Goal: Task Accomplishment & Management: Manage account settings

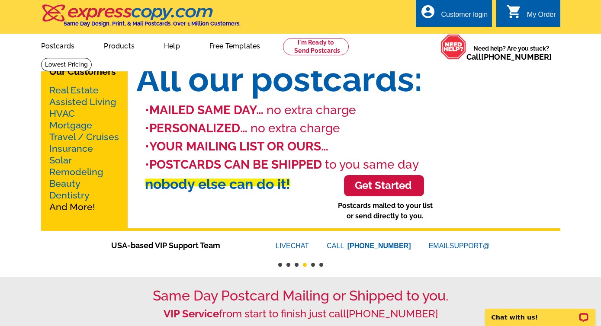
click at [448, 16] on div "Customer login" at bounding box center [464, 17] width 47 height 12
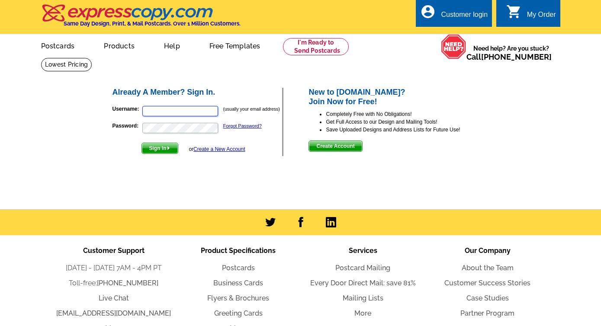
click at [180, 112] on input "Username:" at bounding box center [180, 111] width 76 height 10
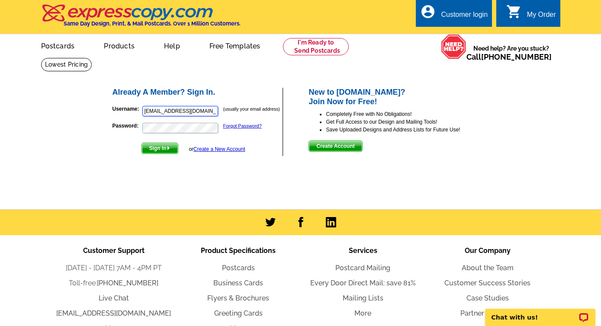
type input "[EMAIL_ADDRESS][DOMAIN_NAME]"
click at [142, 143] on button "Sign In" at bounding box center [160, 148] width 37 height 11
